Goal: Transaction & Acquisition: Download file/media

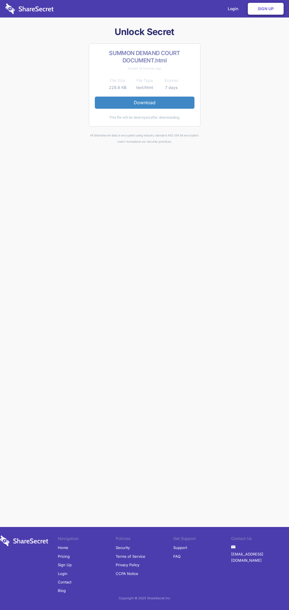
click at [145, 103] on link "Download" at bounding box center [145, 103] width 100 height 12
